Goal: Subscribe to service/newsletter

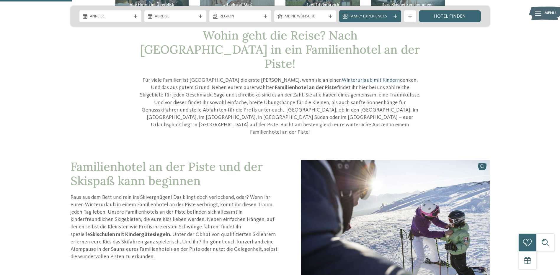
scroll to position [207, 0]
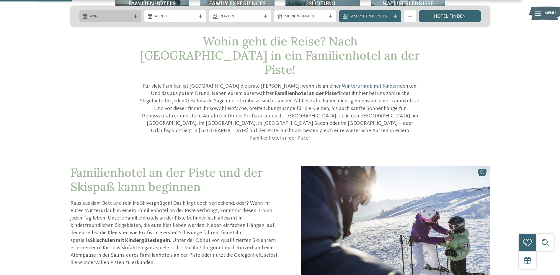
click at [119, 15] on span "Anreise" at bounding box center [110, 17] width 41 height 6
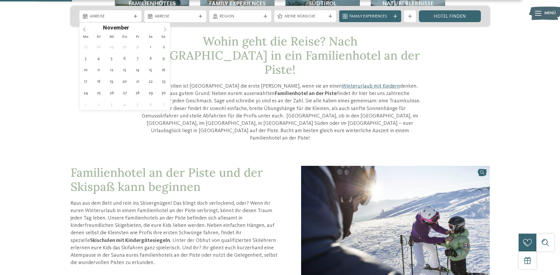
click at [165, 29] on icon at bounding box center [165, 29] width 4 height 4
type input "****"
click at [165, 29] on icon at bounding box center [165, 29] width 4 height 4
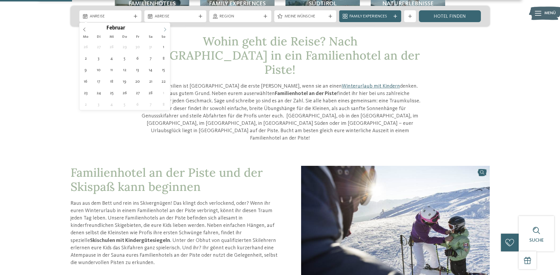
click at [165, 29] on icon at bounding box center [165, 29] width 4 height 4
click at [85, 31] on icon at bounding box center [84, 29] width 4 height 4
type div "07.02.2026"
type input "****"
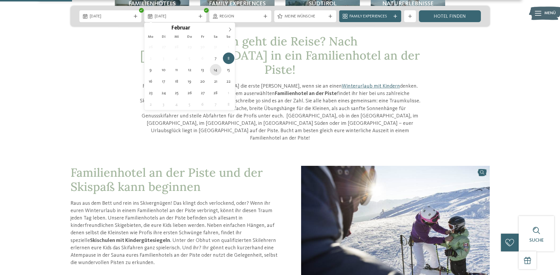
type div "14.02.2026"
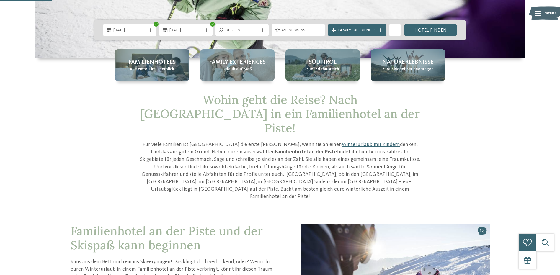
scroll to position [148, 0]
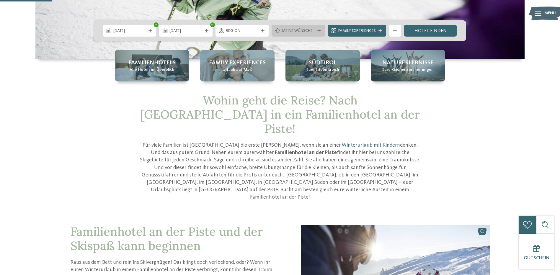
click at [316, 32] on div at bounding box center [319, 31] width 6 height 4
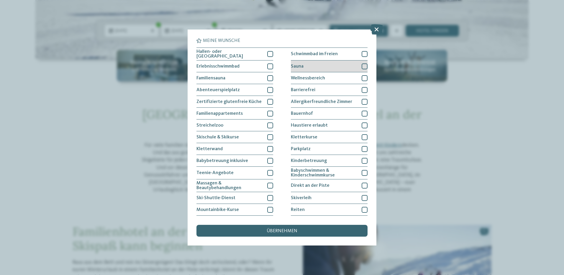
click at [362, 64] on div at bounding box center [365, 66] width 6 height 6
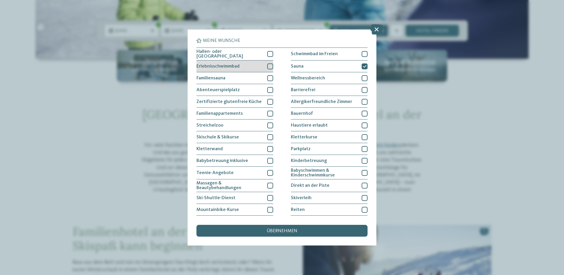
click at [267, 66] on div at bounding box center [270, 66] width 6 height 6
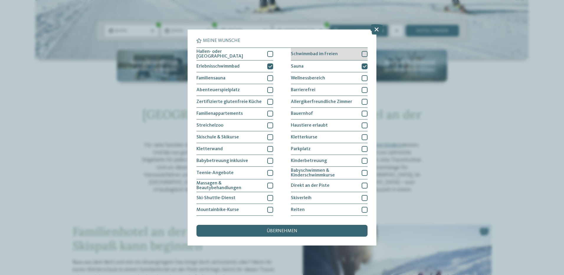
click at [362, 53] on div at bounding box center [365, 54] width 6 height 6
click at [363, 53] on icon at bounding box center [365, 54] width 4 height 4
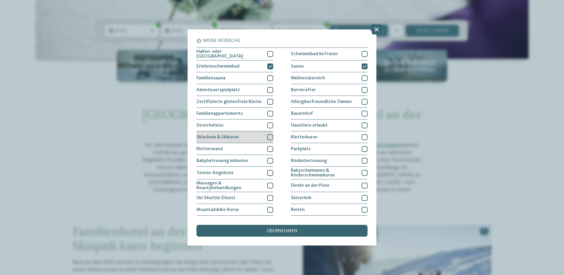
click at [269, 135] on div at bounding box center [270, 137] width 6 height 6
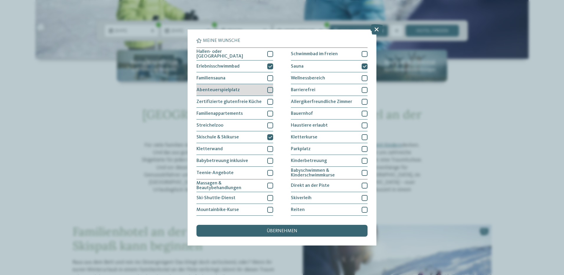
click at [255, 90] on div "Abenteuerspielplatz" at bounding box center [235, 90] width 77 height 12
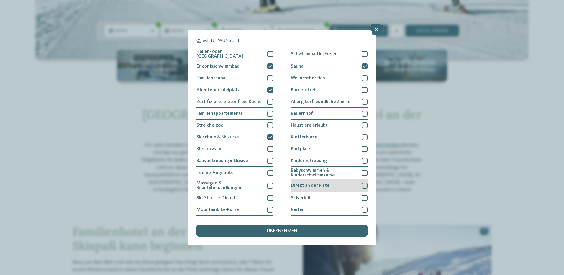
click at [351, 185] on div "Direkt an der Piste" at bounding box center [329, 185] width 77 height 13
click at [272, 231] on span "übernehmen" at bounding box center [282, 231] width 31 height 5
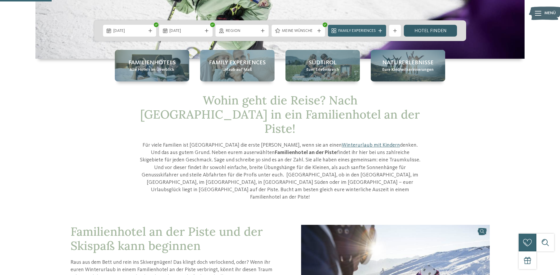
click at [428, 31] on link "Hotel finden" at bounding box center [430, 31] width 53 height 12
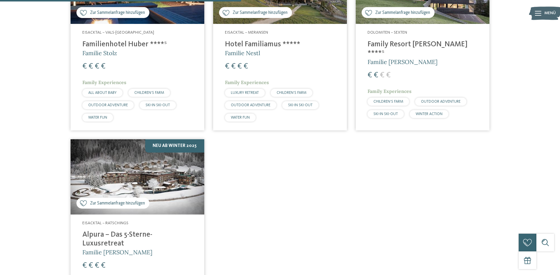
scroll to position [291, 0]
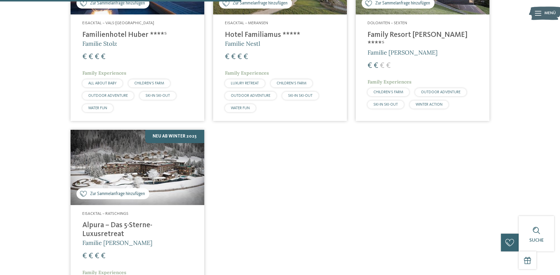
click at [145, 168] on img at bounding box center [138, 167] width 134 height 75
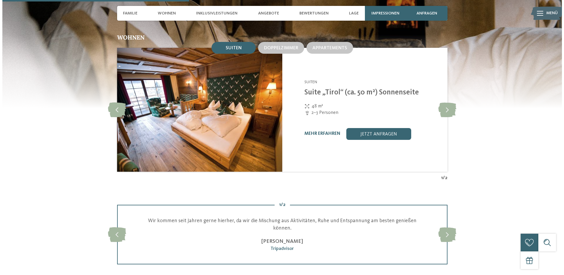
scroll to position [708, 0]
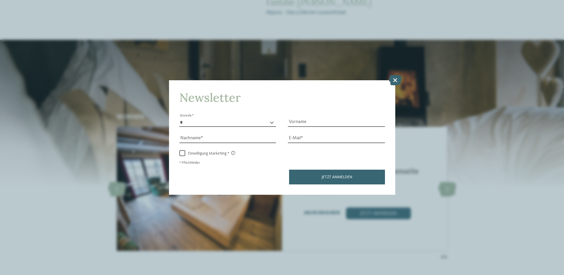
click at [212, 122] on select "* **** **** ******* ******" at bounding box center [227, 122] width 97 height 9
select select "*"
click at [179, 118] on select "* **** **** ******* ******" at bounding box center [227, 122] width 97 height 9
click at [312, 120] on input "Vorname" at bounding box center [336, 122] width 97 height 9
type input "******"
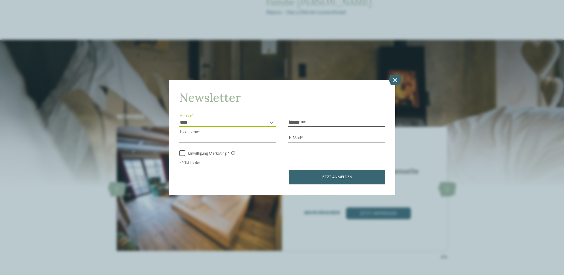
type input "**********"
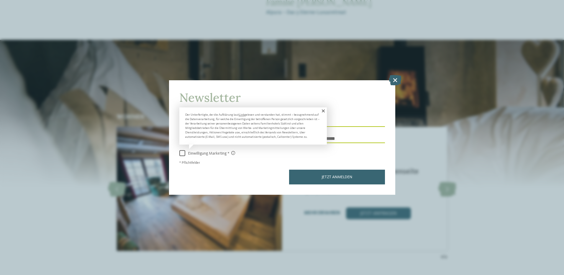
click at [184, 154] on span at bounding box center [182, 153] width 6 height 6
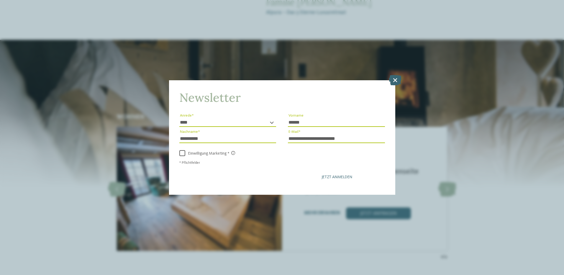
click at [325, 177] on span "Jetzt anmelden" at bounding box center [337, 177] width 31 height 4
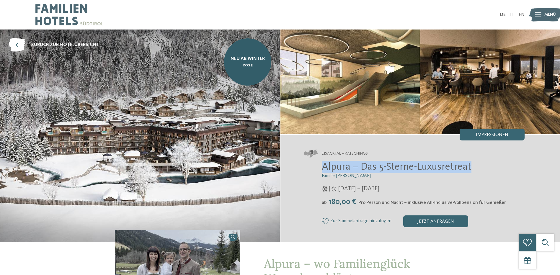
drag, startPoint x: 474, startPoint y: 168, endPoint x: 322, endPoint y: 166, distance: 152.6
click at [322, 166] on h2 "Alpura – Das 5-Sterne-Luxusretreat" at bounding box center [423, 167] width 203 height 12
copy span "Alpura – Das 5-Sterne-Luxusretreat"
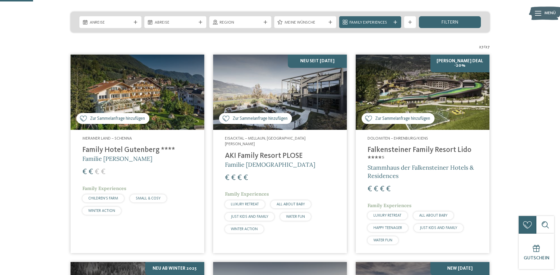
scroll to position [148, 0]
